Goal: Obtain resource: Download file/media

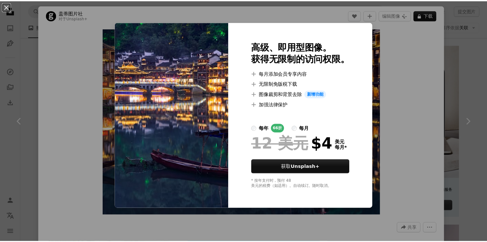
scroll to position [0, 174]
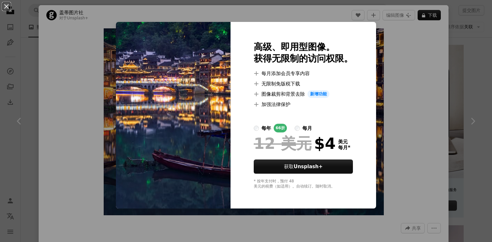
click at [423, 63] on div "An X shape 高级、即用型图像。 获得无限制的访问权限。 A plus sign 每月添加会员专享内容 A plus sign 无限制免版税下载 A …" at bounding box center [246, 121] width 492 height 242
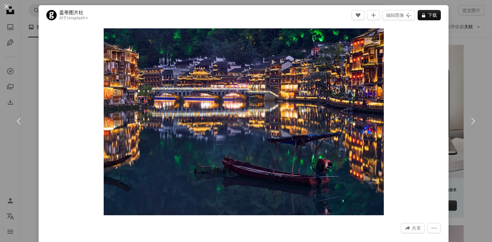
click at [448, 59] on div "An X shape Chevron left Chevron right 盖蒂图片社 对于 Unsplash+ A heart A plus sign 编辑…" at bounding box center [246, 121] width 492 height 242
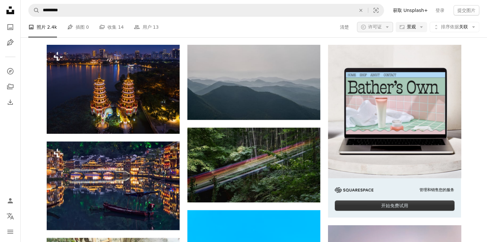
click at [384, 25] on icon "Arrow down" at bounding box center [387, 27] width 6 height 6
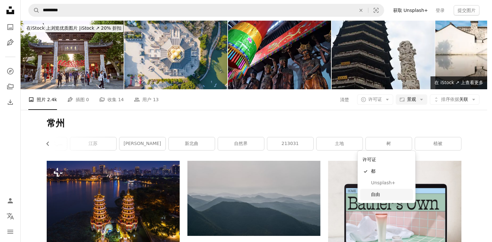
click at [389, 191] on span "自由" at bounding box center [390, 194] width 39 height 6
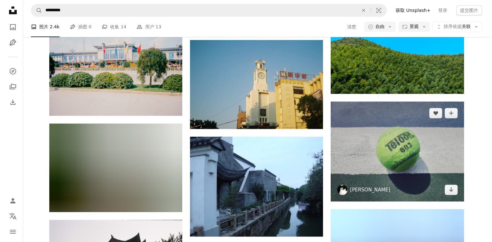
scroll to position [425, 0]
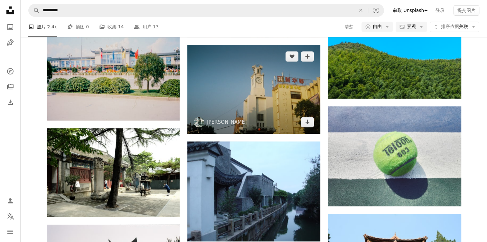
click at [282, 98] on img at bounding box center [253, 89] width 133 height 89
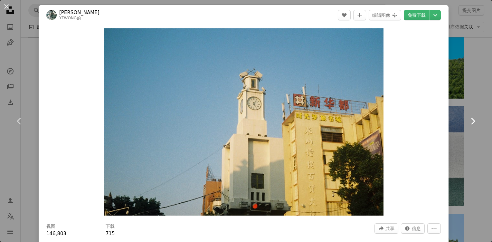
click at [457, 107] on link "Chevron right" at bounding box center [472, 121] width 39 height 62
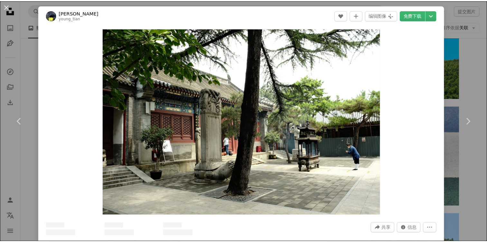
scroll to position [39, 0]
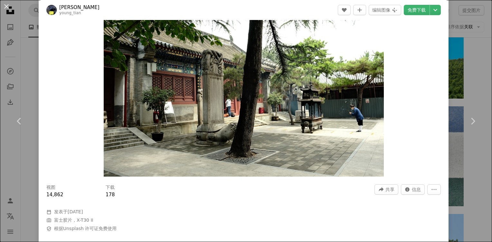
click at [468, 63] on div "An X shape Chevron left Chevron right 田小 young_tian A heart A plus sign 编辑图像 Pl…" at bounding box center [246, 121] width 492 height 242
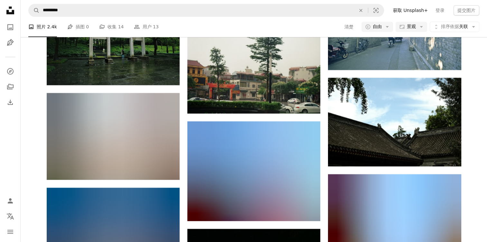
scroll to position [1043, 0]
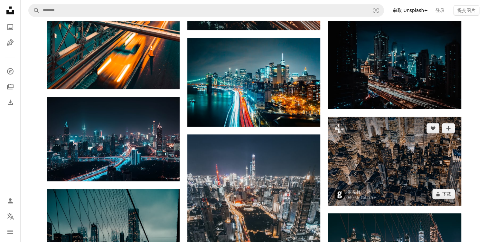
scroll to position [850, 0]
